Goal: Find contact information: Find contact information

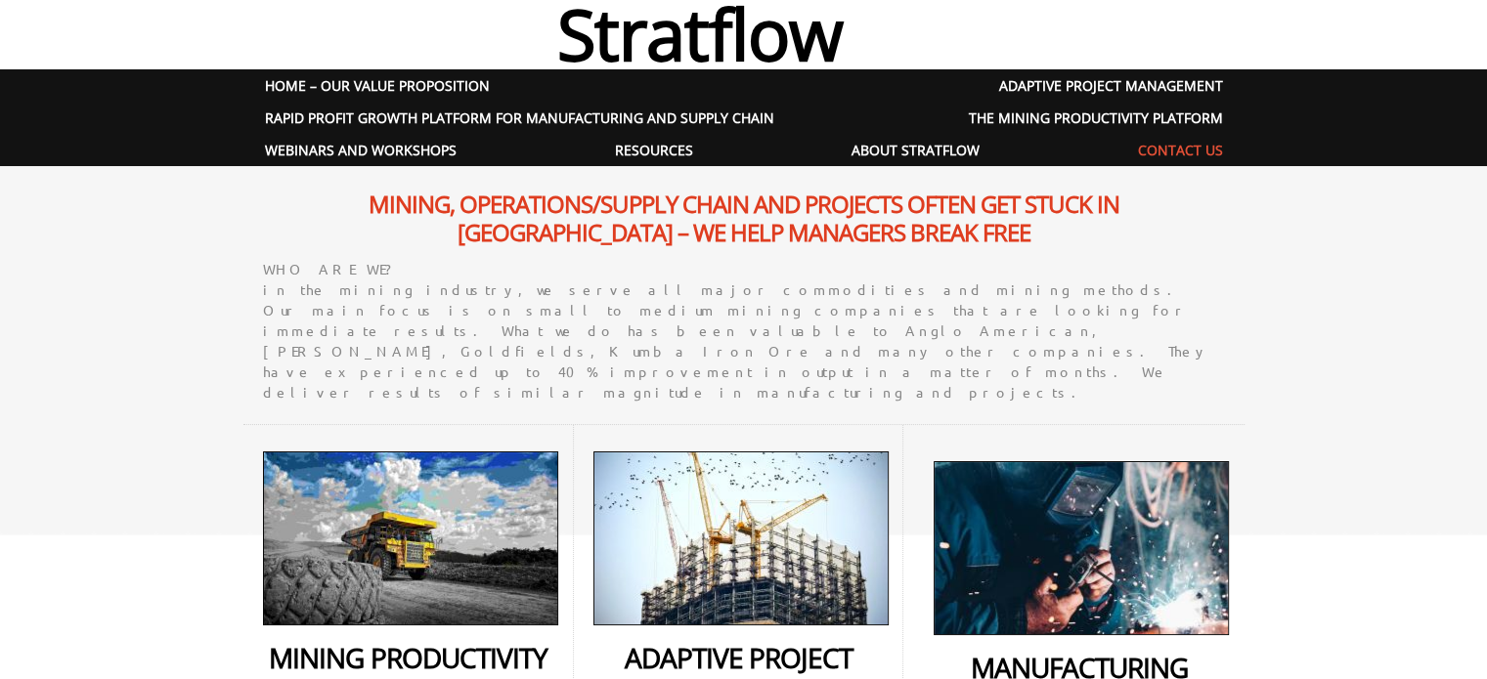
drag, startPoint x: 1169, startPoint y: 143, endPoint x: 1158, endPoint y: 146, distance: 11.1
click at [1169, 143] on link "Contact Us" at bounding box center [1180, 150] width 128 height 32
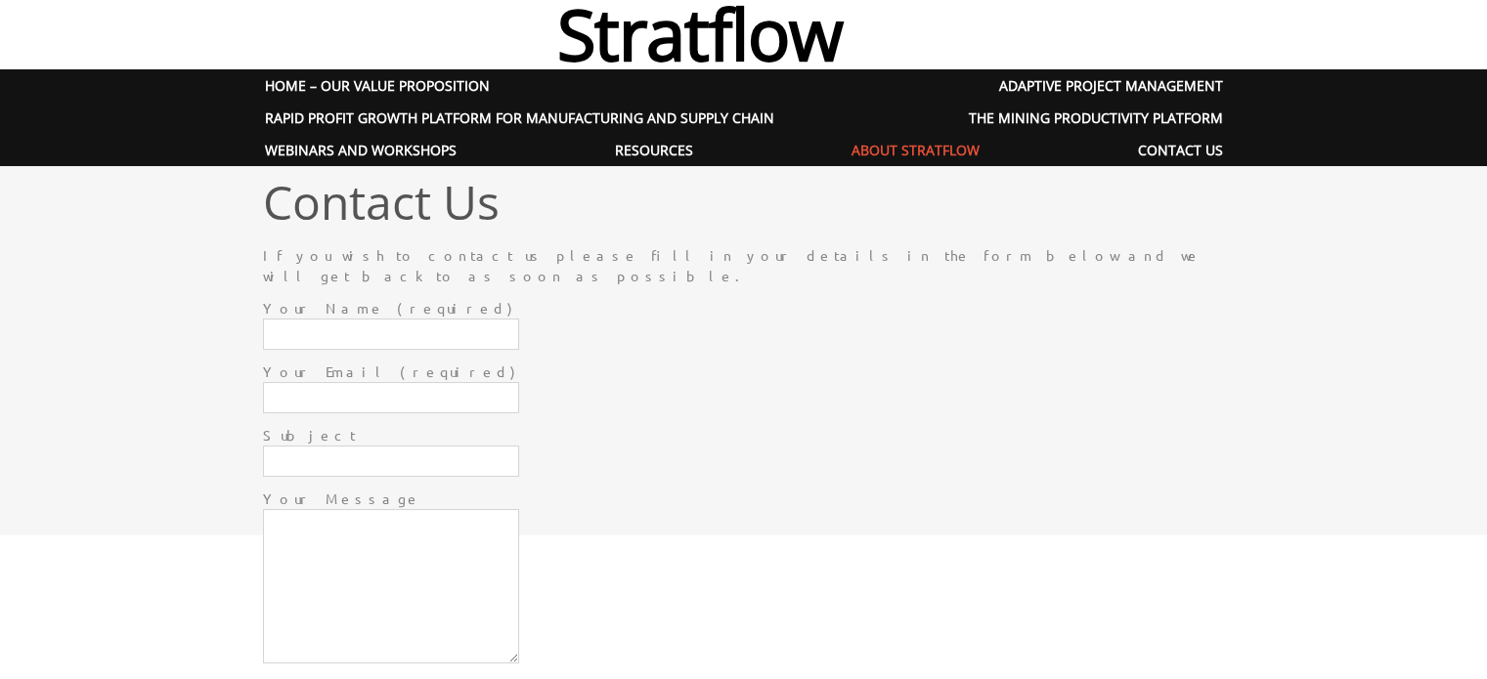
click at [890, 145] on link "About Stratflow" at bounding box center [915, 150] width 171 height 32
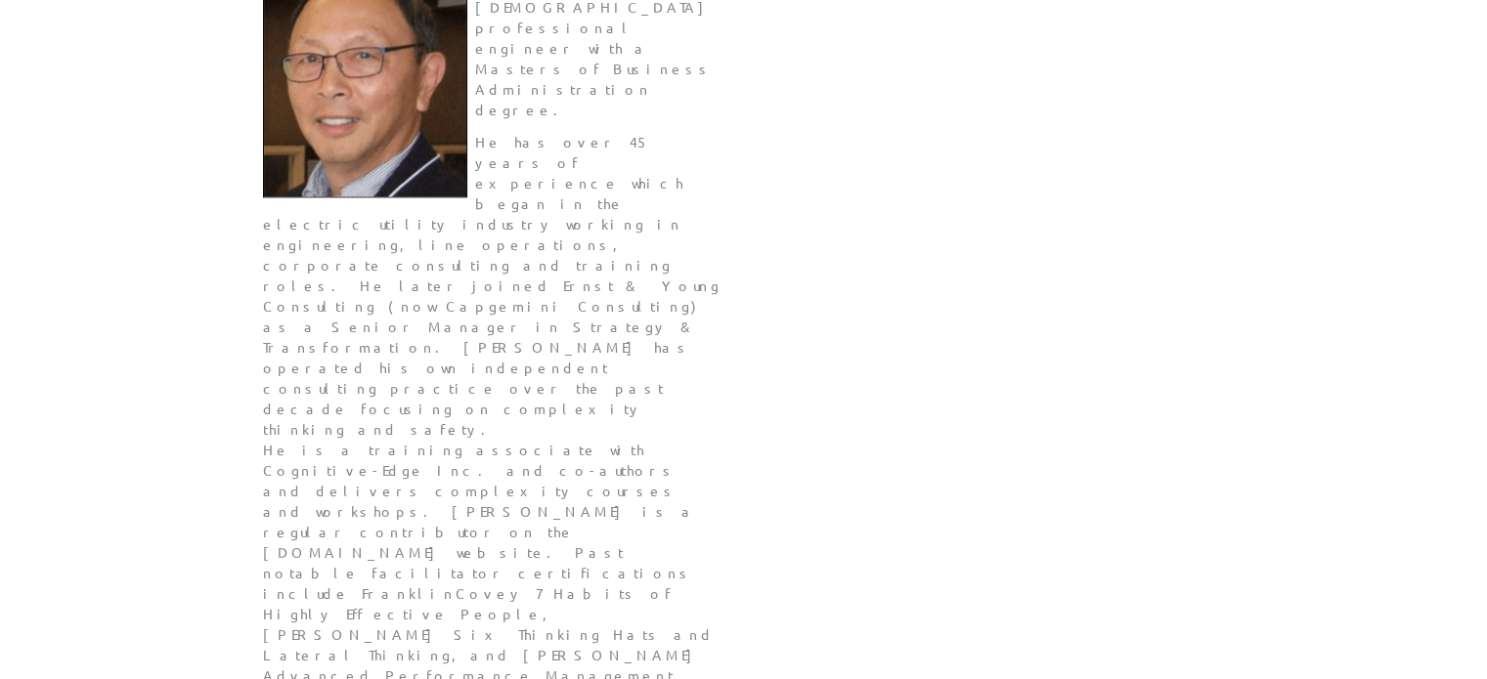
scroll to position [2434, 0]
